Goal: Information Seeking & Learning: Find specific page/section

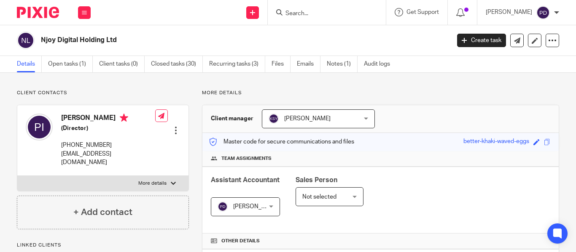
scroll to position [263, 0]
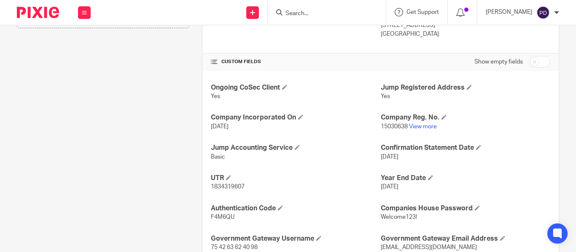
click at [284, 15] on input "Search" at bounding box center [322, 14] width 76 height 8
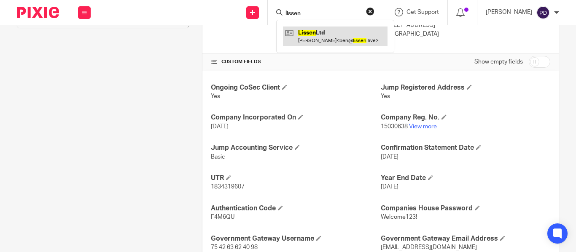
type input "lissen"
click at [297, 40] on link at bounding box center [335, 36] width 104 height 19
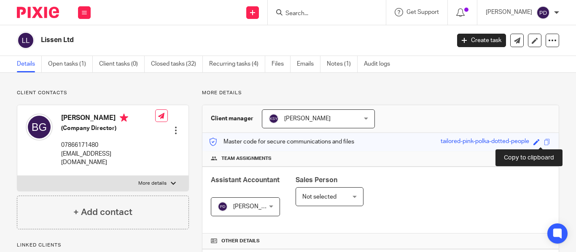
click at [544, 144] on span at bounding box center [547, 142] width 6 height 6
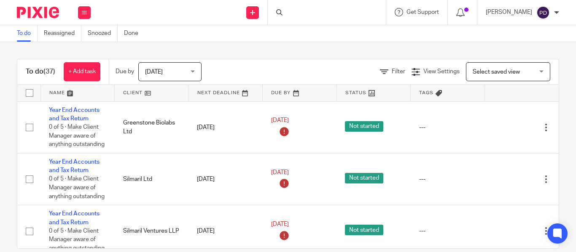
click at [280, 15] on div at bounding box center [327, 12] width 118 height 25
click at [284, 15] on input "Search" at bounding box center [322, 14] width 76 height 8
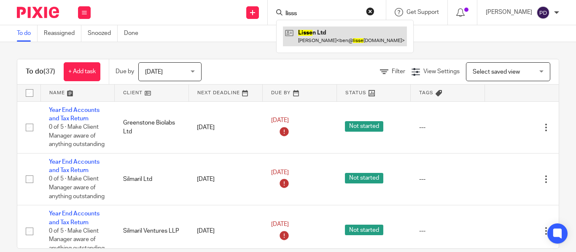
type input "lisss"
click at [292, 35] on link at bounding box center [345, 36] width 124 height 19
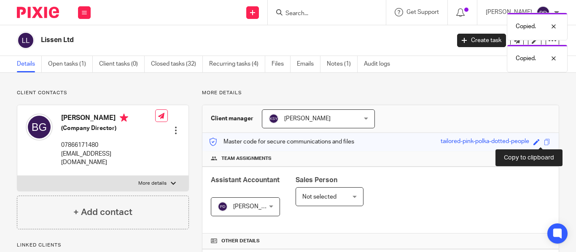
click at [544, 140] on span at bounding box center [547, 142] width 6 height 6
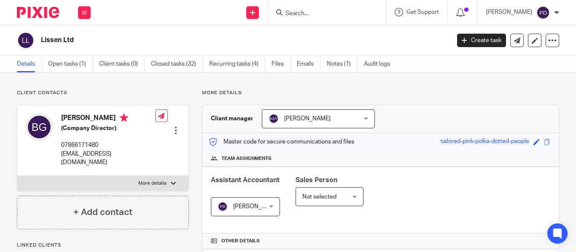
click at [321, 15] on input "Search" at bounding box center [322, 14] width 76 height 8
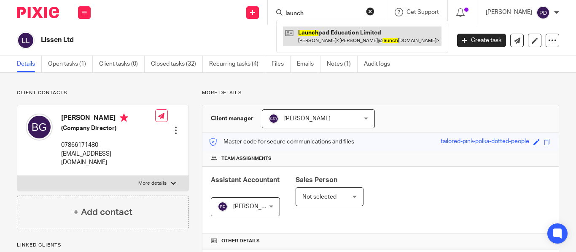
type input "launch"
click at [314, 39] on link at bounding box center [362, 36] width 158 height 19
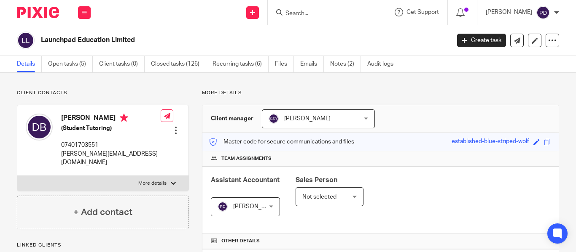
click at [313, 60] on link "Emails" at bounding box center [312, 64] width 24 height 16
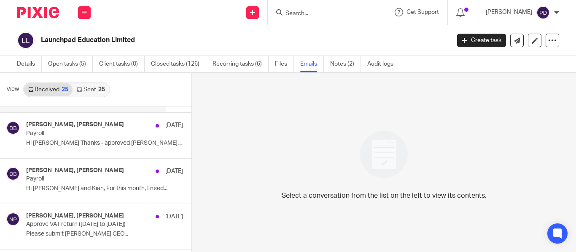
scroll to position [94, 0]
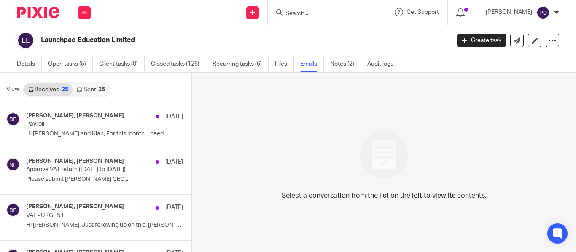
click at [91, 91] on link "Sent 25" at bounding box center [90, 89] width 36 height 13
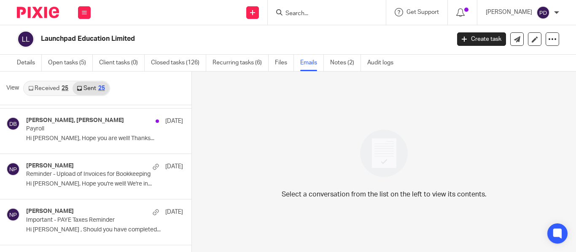
scroll to position [317, 0]
click at [54, 93] on link "Received 25" at bounding box center [48, 88] width 48 height 13
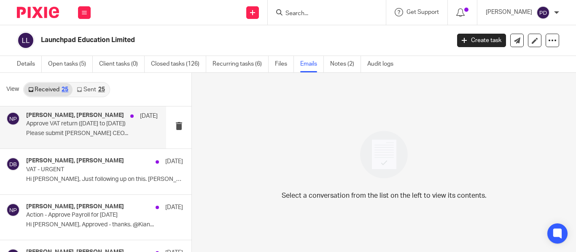
scroll to position [140, 0]
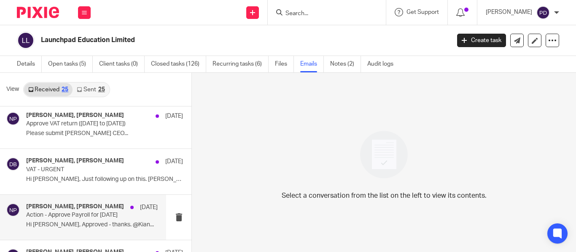
click at [79, 209] on h4 "Nithu Premaanand, Daniel Brand" at bounding box center [75, 207] width 98 height 7
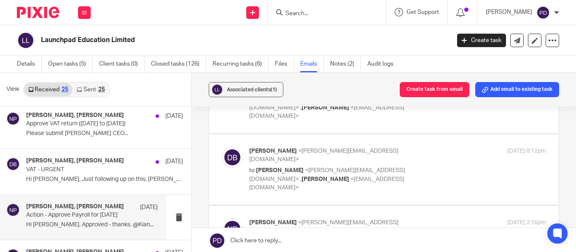
scroll to position [5, 0]
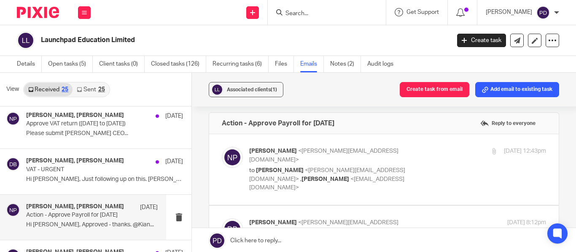
click at [309, 179] on label at bounding box center [383, 169] width 349 height 71
click at [222, 147] on input "checkbox" at bounding box center [221, 147] width 0 height 0
checkbox input "true"
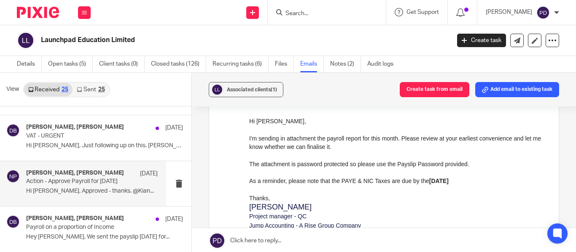
scroll to position [174, 0]
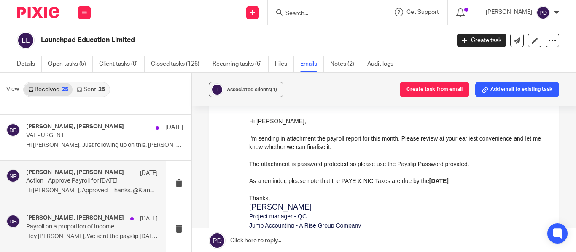
click at [78, 226] on p "Payroll on a proportion of Income" at bounding box center [78, 227] width 105 height 7
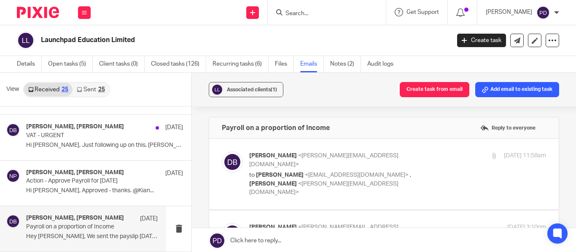
scroll to position [0, 0]
click at [266, 187] on label at bounding box center [383, 174] width 349 height 71
click at [222, 152] on input "checkbox" at bounding box center [221, 151] width 0 height 0
checkbox input "true"
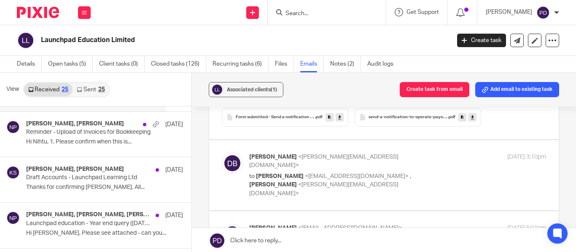
scroll to position [474, 0]
click at [283, 165] on label at bounding box center [383, 175] width 349 height 71
click at [222, 153] on input "checkbox" at bounding box center [221, 152] width 0 height 0
checkbox input "true"
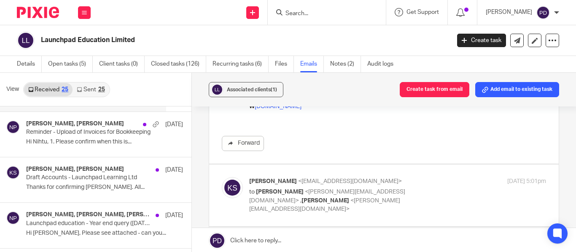
scroll to position [784, 0]
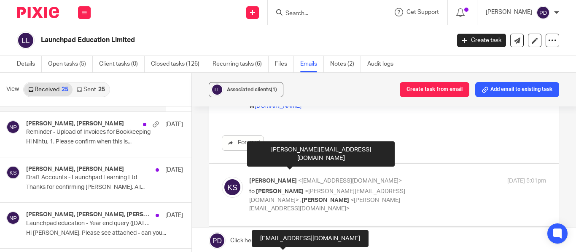
click at [283, 198] on span "<nithu@jumpaccounting.co.uk>" at bounding box center [324, 205] width 151 height 15
checkbox input "true"
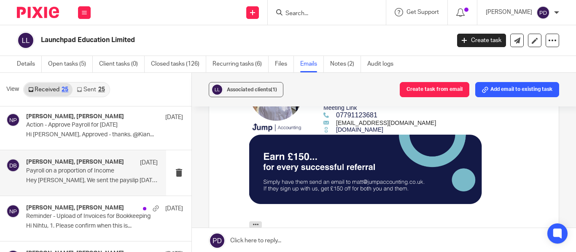
scroll to position [0, 0]
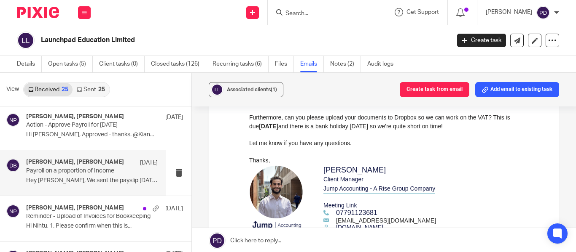
click at [105, 163] on h4 "Kian Sadoughi-Yarand, Daniel Brand" at bounding box center [75, 162] width 98 height 7
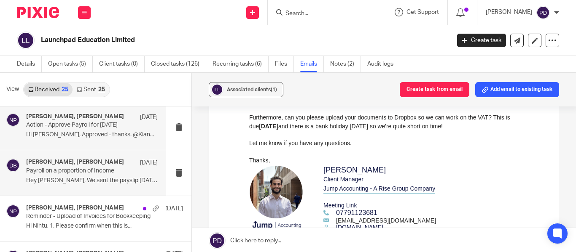
click at [118, 126] on p "Action - Approve Payroll for April 2025" at bounding box center [78, 125] width 105 height 7
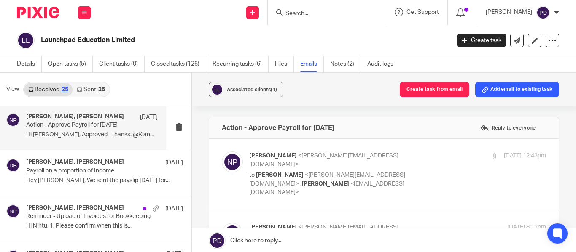
click at [276, 188] on label at bounding box center [383, 174] width 349 height 71
click at [222, 152] on input "checkbox" at bounding box center [221, 151] width 0 height 0
checkbox input "true"
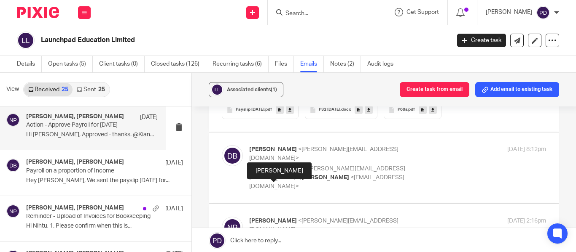
click at [274, 163] on div "[PERSON_NAME]" at bounding box center [279, 171] width 64 height 17
click at [241, 157] on label at bounding box center [383, 168] width 349 height 71
click at [222, 145] on input "checkbox" at bounding box center [221, 145] width 0 height 0
checkbox input "true"
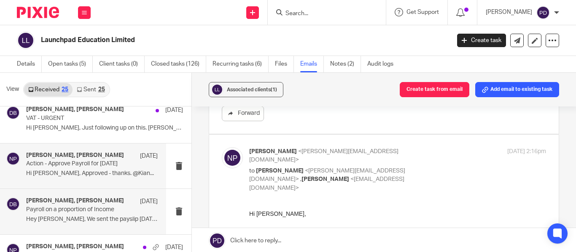
scroll to position [191, 0]
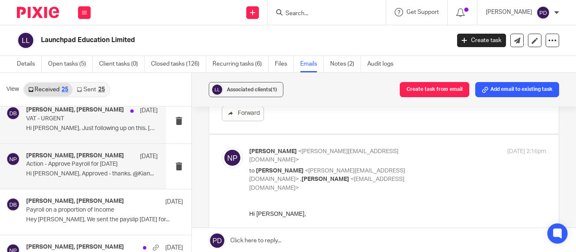
click at [98, 135] on div "Nithu Premaanand, Daniel Brand 6 May VAT - URGENT Hi Nithu, Just following up o…" at bounding box center [91, 121] width 131 height 28
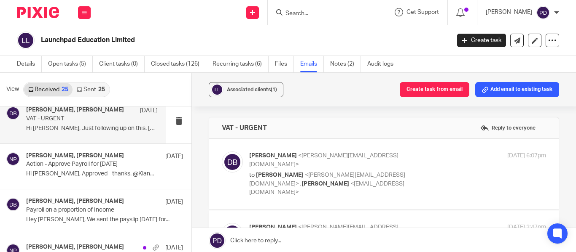
scroll to position [0, 0]
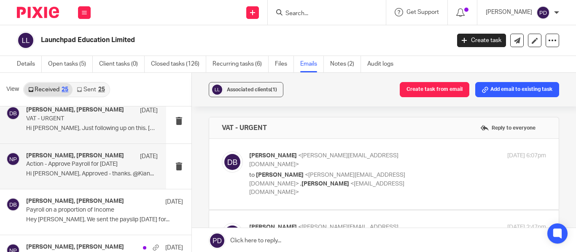
click at [108, 169] on div "Nithu Premaanand, Daniel Brand 1 May Action - Approve Payroll for April 2025 Hi…" at bounding box center [91, 167] width 131 height 28
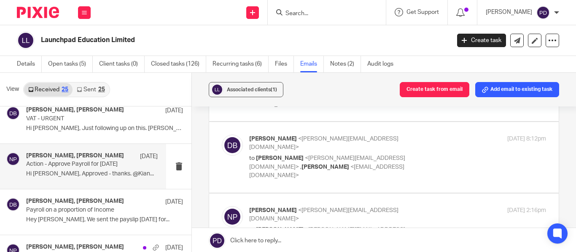
scroll to position [88, 0]
click at [316, 99] on div "Associated clients (1) Create task from email Add email to existing task" at bounding box center [384, 90] width 384 height 34
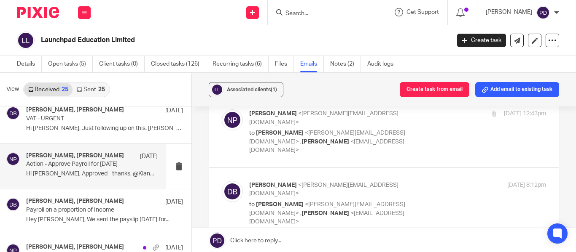
click at [436, 201] on p "to Nithu Premaanand <nithu@jumpaccounting.co.uk> , Kian Sadoughi-Yarand <kian@j…" at bounding box center [348, 214] width 198 height 26
checkbox input "true"
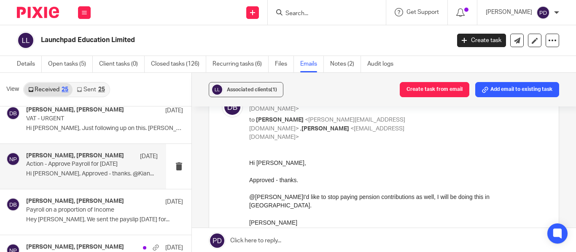
scroll to position [23, 0]
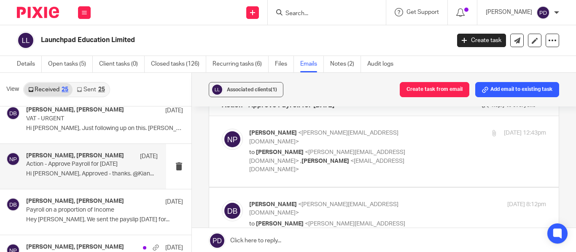
click at [369, 162] on label at bounding box center [383, 151] width 349 height 71
click at [222, 129] on input "checkbox" at bounding box center [221, 129] width 0 height 0
checkbox input "true"
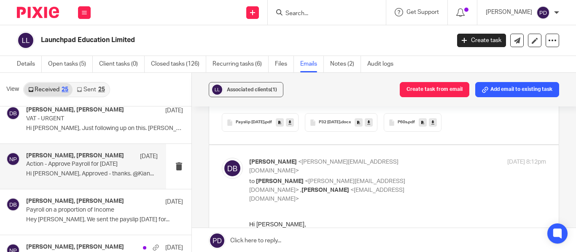
scroll to position [393, 0]
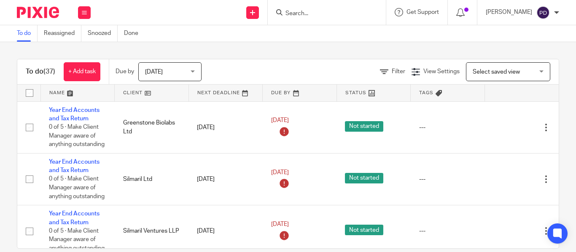
click at [308, 12] on input "Search" at bounding box center [322, 14] width 76 height 8
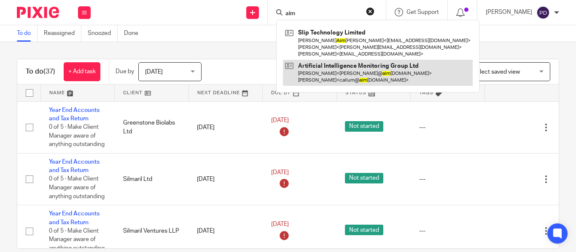
type input "aim"
click at [302, 72] on link at bounding box center [378, 73] width 190 height 26
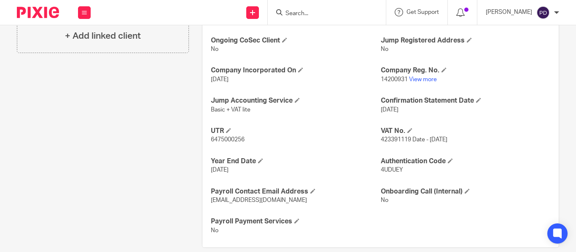
scroll to position [311, 0]
click at [425, 78] on link "View more" at bounding box center [423, 79] width 28 height 6
